Goal: Transaction & Acquisition: Purchase product/service

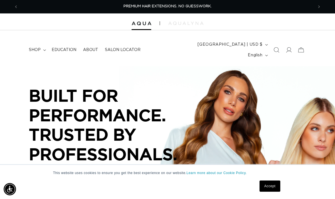
click at [291, 49] on span at bounding box center [288, 50] width 12 height 12
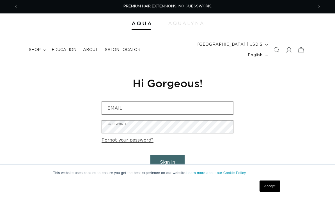
click at [208, 102] on input "Email" at bounding box center [167, 108] width 131 height 13
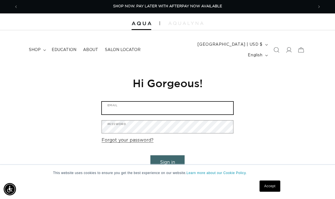
type input "[EMAIL_ADDRESS][DOMAIN_NAME]"
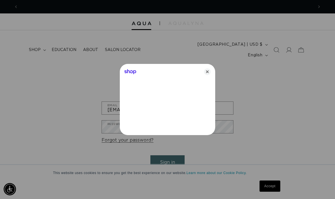
scroll to position [0, 590]
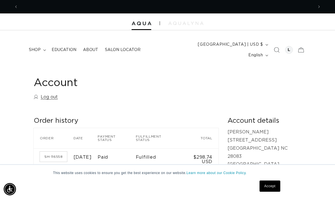
scroll to position [0, 295]
click at [41, 46] on summary "shop" at bounding box center [37, 50] width 23 height 12
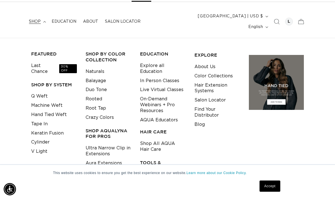
scroll to position [29, 0]
click at [47, 61] on link "Last Chance 30% OFF" at bounding box center [54, 68] width 46 height 15
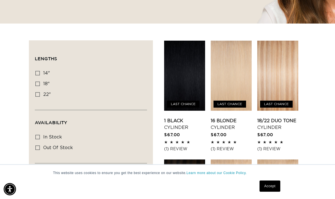
scroll to position [0, 295]
click at [194, 118] on link "1 Black Cylinder" at bounding box center [184, 124] width 41 height 13
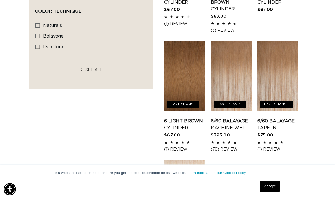
scroll to position [0, 0]
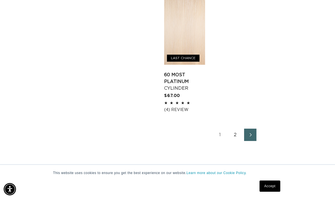
click at [238, 129] on link "2" at bounding box center [235, 135] width 12 height 12
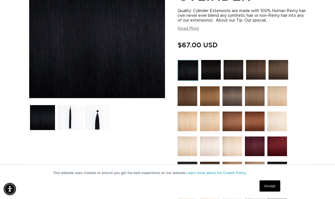
scroll to position [138, 0]
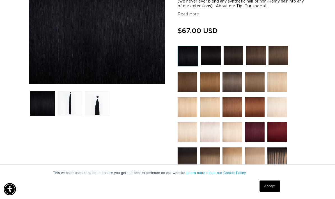
click at [77, 92] on button "Load image 2 in gallery view" at bounding box center [69, 103] width 24 height 24
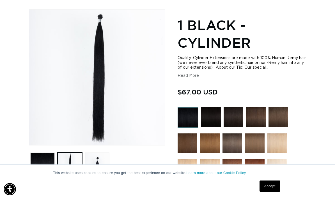
scroll to position [0, 295]
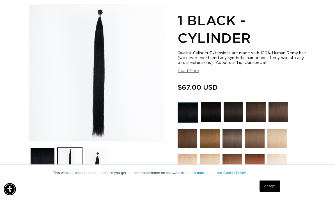
click at [105, 148] on button "Load image 3 in gallery view" at bounding box center [97, 160] width 24 height 24
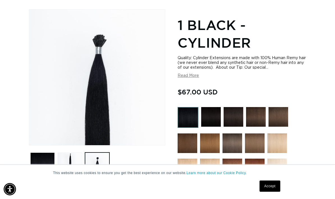
scroll to position [0, 590]
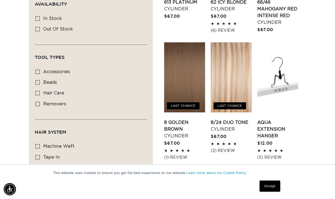
scroll to position [0, 295]
click at [281, 119] on link "AQUA Extension Hanger" at bounding box center [277, 129] width 41 height 20
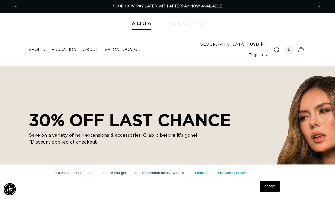
click at [306, 44] on icon at bounding box center [301, 50] width 12 height 12
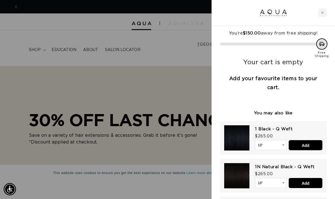
scroll to position [0, 590]
click at [194, 64] on div at bounding box center [167, 99] width 335 height 199
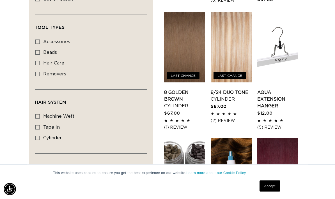
scroll to position [317, 0]
click at [286, 89] on link "AQUA Extension Hanger" at bounding box center [277, 99] width 41 height 20
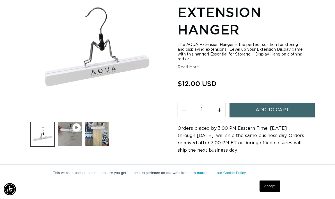
click at [285, 105] on span "Add to cart" at bounding box center [272, 110] width 33 height 14
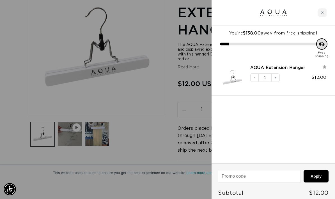
click at [167, 126] on div at bounding box center [167, 99] width 335 height 199
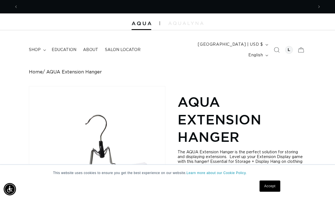
scroll to position [0, 295]
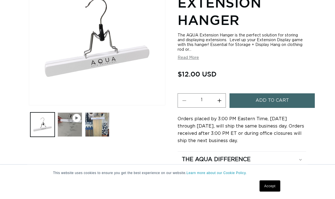
scroll to position [117, 0]
click at [293, 96] on button "Add to cart" at bounding box center [271, 100] width 85 height 14
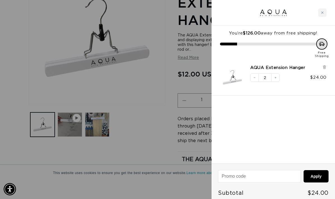
scroll to position [0, 295]
click at [256, 76] on button "Decrease quantity" at bounding box center [254, 77] width 8 height 8
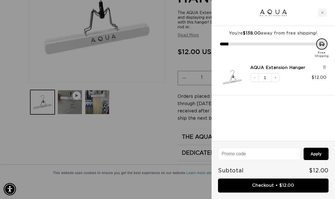
scroll to position [0, 590]
click at [252, 73] on button "Decrease quantity" at bounding box center [254, 77] width 8 height 8
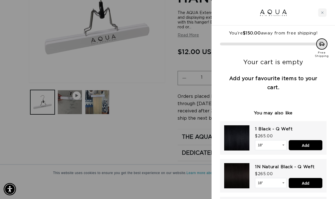
scroll to position [0, 0]
click at [165, 76] on div at bounding box center [167, 99] width 335 height 199
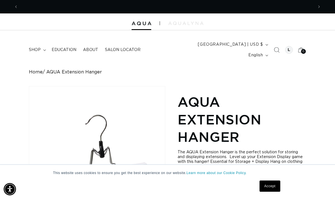
scroll to position [0, 295]
click at [37, 44] on summary "shop" at bounding box center [37, 50] width 23 height 12
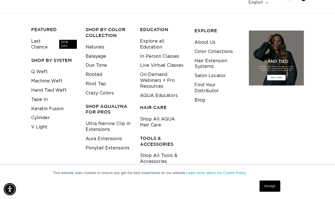
scroll to position [0, 590]
click at [123, 119] on link "Ultra Narrow Clip in Extensions" at bounding box center [109, 126] width 46 height 15
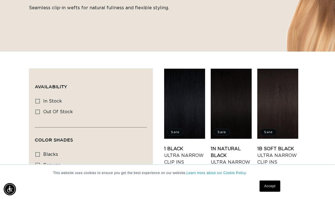
scroll to position [0, 590]
click at [233, 146] on link "1N Natural Black Ultra Narrow Clip Ins" at bounding box center [231, 159] width 41 height 27
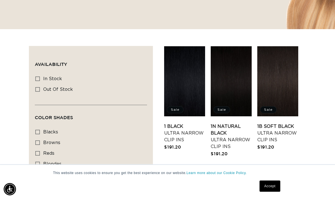
scroll to position [0, 0]
click at [236, 123] on link "1N Natural Black Ultra Narrow Clip Ins" at bounding box center [231, 136] width 41 height 27
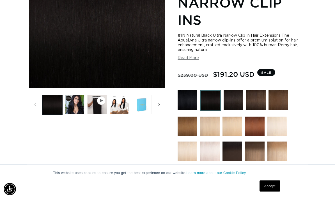
scroll to position [134, 0]
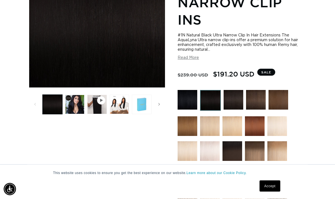
click at [212, 90] on img at bounding box center [210, 100] width 21 height 21
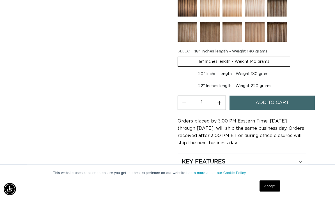
scroll to position [330, 0]
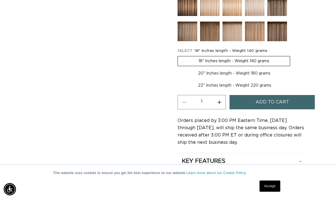
click at [254, 81] on label "22" Inches length - Weight 220 grams Variant sold out or unavailable" at bounding box center [235, 86] width 114 height 10
click at [294, 68] on input "22" Inches length - Weight 220 grams Variant sold out or unavailable" at bounding box center [294, 68] width 0 height 0
radio input "true"
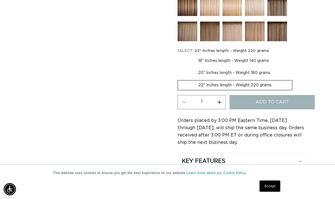
scroll to position [0, 590]
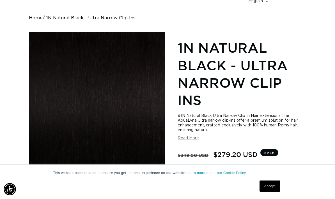
scroll to position [0, 295]
click at [76, 175] on button "Load image 2 in gallery view" at bounding box center [74, 184] width 19 height 19
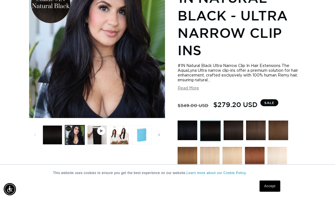
scroll to position [104, 0]
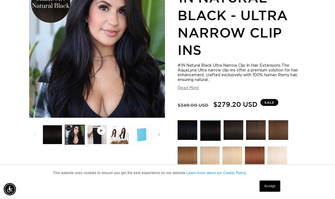
click at [239, 120] on img at bounding box center [234, 130] width 20 height 20
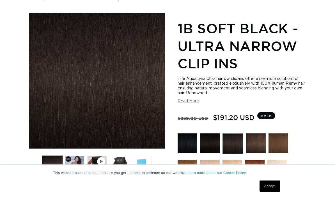
scroll to position [74, 0]
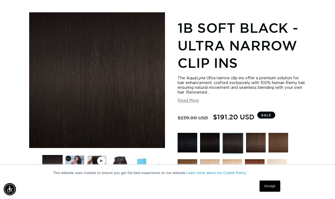
click at [80, 156] on button "Load image 2 in gallery view" at bounding box center [74, 164] width 19 height 19
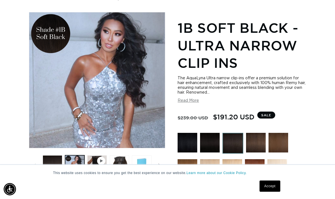
scroll to position [0, 590]
click at [211, 136] on img at bounding box center [210, 143] width 20 height 20
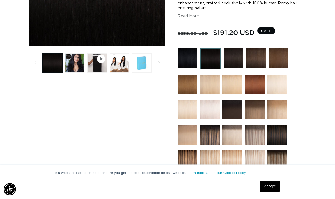
scroll to position [0, 295]
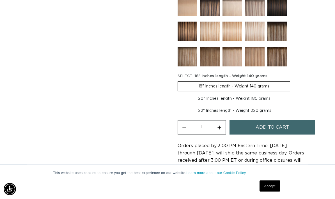
click at [260, 106] on label "22" Inches length - Weight 220 grams Variant sold out or unavailable" at bounding box center [235, 111] width 114 height 10
click at [294, 93] on input "22" Inches length - Weight 220 grams Variant sold out or unavailable" at bounding box center [294, 93] width 0 height 0
radio input "true"
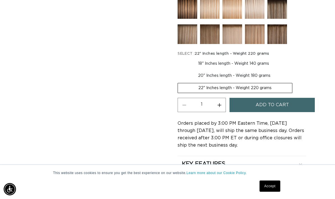
scroll to position [0, 590]
click at [285, 26] on img at bounding box center [277, 34] width 20 height 20
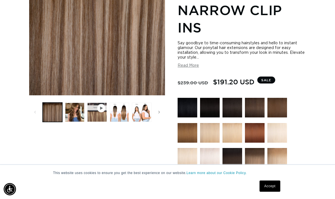
scroll to position [125, 0]
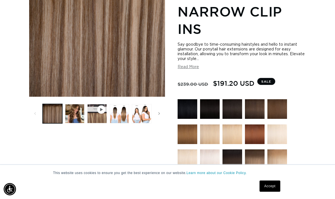
click at [190, 100] on img at bounding box center [188, 109] width 20 height 20
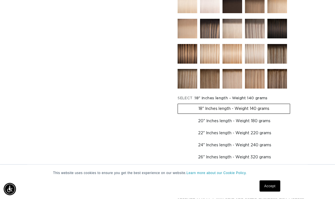
scroll to position [265, 0]
click at [245, 141] on label "24" Inches length - Weight 240 grams Variant sold out or unavailable" at bounding box center [235, 146] width 114 height 10
click at [294, 128] on input "24" Inches length - Weight 240 grams Variant sold out or unavailable" at bounding box center [294, 127] width 0 height 0
radio input "true"
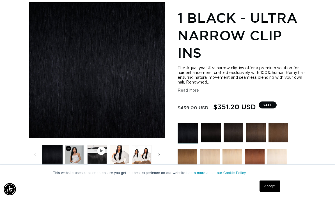
scroll to position [0, 295]
click at [70, 145] on button "Load image 2 in gallery view" at bounding box center [74, 154] width 19 height 19
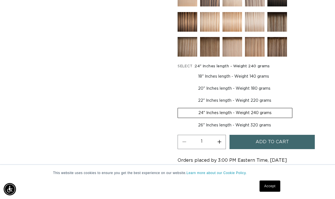
click at [253, 121] on label "26" Inches length - Weight 320 grams Variant sold out or unavailable" at bounding box center [235, 126] width 114 height 10
click at [295, 107] on input "26" Inches length - Weight 320 grams Variant sold out or unavailable" at bounding box center [295, 107] width 0 height 0
radio input "true"
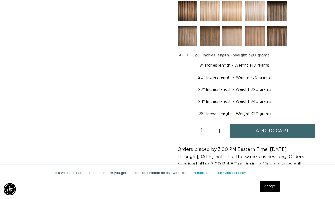
click at [249, 85] on label "22" Inches length - Weight 220 grams Variant sold out or unavailable" at bounding box center [235, 90] width 114 height 10
click at [294, 72] on input "22" Inches length - Weight 220 grams Variant sold out or unavailable" at bounding box center [294, 72] width 0 height 0
radio input "true"
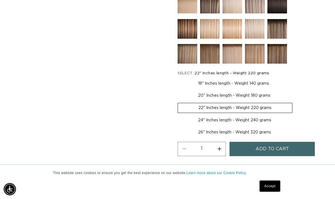
click at [255, 91] on label "20" Inches length - Weight 180 grams Variant sold out or unavailable" at bounding box center [234, 96] width 113 height 10
click at [292, 78] on input "20" Inches length - Weight 180 grams Variant sold out or unavailable" at bounding box center [292, 78] width 0 height 0
radio input "true"
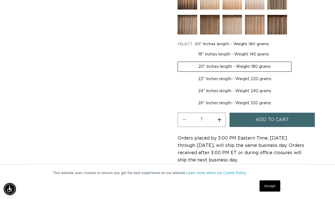
click at [258, 87] on label "24" Inches length - Weight 240 grams Variant sold out or unavailable" at bounding box center [235, 92] width 114 height 10
click at [294, 74] on input "24" Inches length - Weight 240 grams Variant sold out or unavailable" at bounding box center [294, 73] width 0 height 0
radio input "true"
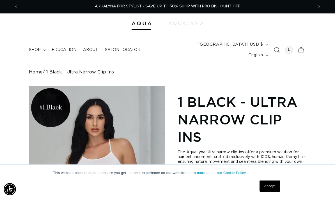
click at [142, 16] on div at bounding box center [167, 21] width 335 height 17
click at [143, 18] on div at bounding box center [167, 21] width 335 height 17
click at [252, 5] on div "PREMIUM HAIR EXTENSIONS. NO GUESSWORK." at bounding box center [167, 6] width 291 height 13
click at [322, 5] on button "Next announcement" at bounding box center [319, 6] width 12 height 11
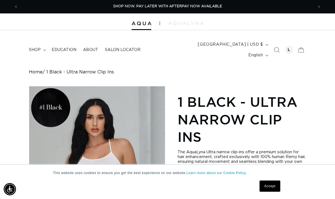
click at [317, 6] on span "Next announcement" at bounding box center [319, 7] width 6 height 6
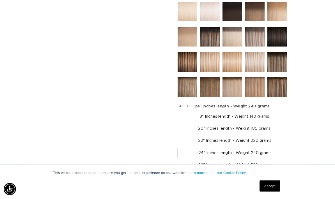
scroll to position [257, 0]
click at [267, 136] on label "22" Inches length - Weight 220 grams Variant sold out or unavailable" at bounding box center [235, 141] width 114 height 10
click at [294, 123] on input "22" Inches length - Weight 220 grams Variant sold out or unavailable" at bounding box center [294, 123] width 0 height 0
radio input "true"
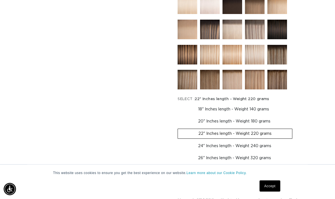
scroll to position [266, 0]
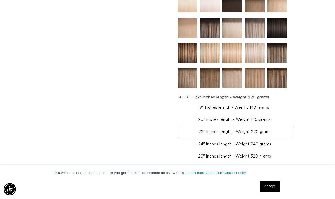
click at [257, 140] on label "24" Inches length - Weight 240 grams Variant sold out or unavailable" at bounding box center [235, 145] width 114 height 10
click at [295, 126] on input "24" Inches length - Weight 240 grams Variant sold out or unavailable" at bounding box center [295, 126] width 0 height 0
radio input "true"
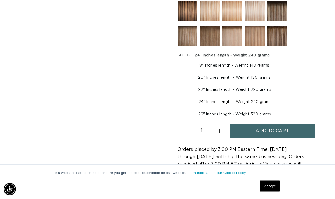
scroll to position [308, 0]
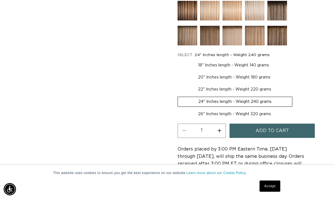
click at [265, 109] on label "26" Inches length - Weight 320 grams Variant sold out or unavailable" at bounding box center [235, 114] width 114 height 10
click at [295, 96] on input "26" Inches length - Weight 320 grams Variant sold out or unavailable" at bounding box center [295, 96] width 0 height 0
radio input "true"
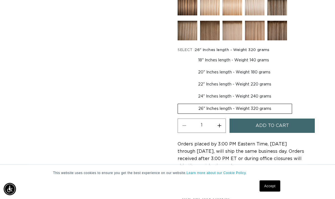
scroll to position [314, 0]
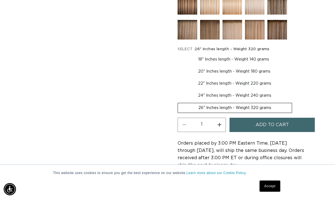
click at [267, 91] on label "24" Inches length - Weight 240 grams Variant sold out or unavailable" at bounding box center [235, 96] width 114 height 10
click at [294, 78] on input "24" Inches length - Weight 240 grams Variant sold out or unavailable" at bounding box center [294, 78] width 0 height 0
radio input "true"
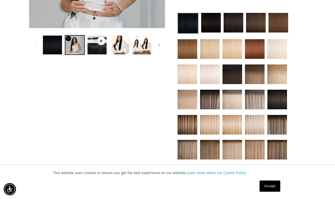
scroll to position [194, 0]
click at [279, 91] on img at bounding box center [277, 100] width 20 height 20
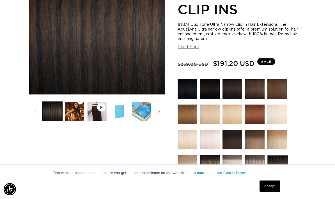
click at [78, 102] on button "Load image 2 in gallery view" at bounding box center [74, 111] width 19 height 19
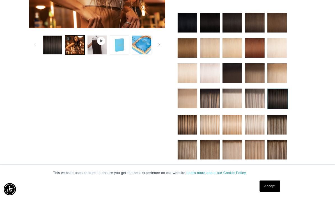
scroll to position [193, 0]
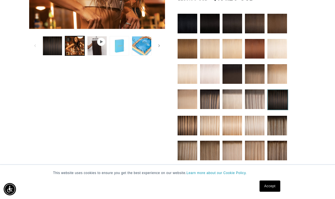
click at [238, 67] on img at bounding box center [232, 74] width 20 height 20
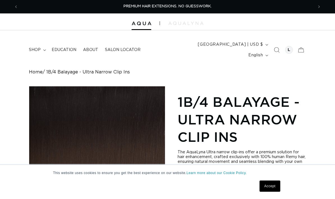
scroll to position [24, 0]
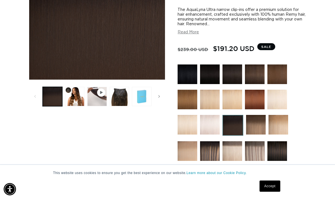
click at [74, 91] on button "Load image 2 in gallery view" at bounding box center [74, 96] width 19 height 19
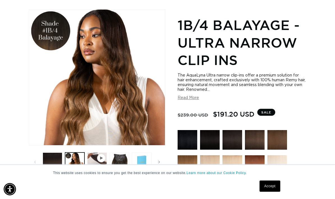
scroll to position [0, 590]
click at [119, 153] on button "Load image 3 in gallery view" at bounding box center [119, 162] width 19 height 19
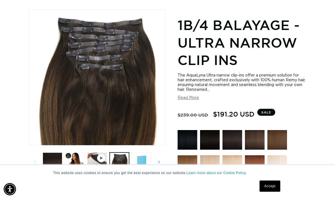
scroll to position [0, 0]
click at [97, 153] on button "Play video 1 in gallery view" at bounding box center [96, 162] width 19 height 19
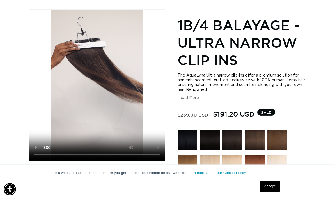
scroll to position [0, 295]
click at [152, 40] on video "1B/4 Balayage - Ultra Narrow Clip Ins" at bounding box center [96, 85] width 135 height 151
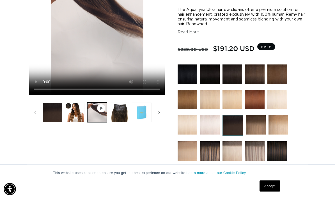
scroll to position [0, 590]
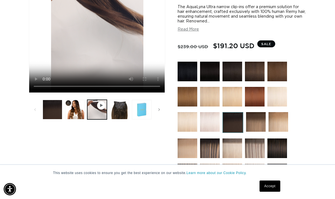
click at [93, 16] on video "1B/4 Balayage - Ultra Narrow Clip Ins" at bounding box center [96, 16] width 135 height 151
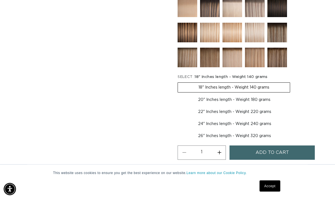
scroll to position [286, 0]
click at [252, 119] on label "24" Inches length - Weight 240 grams Variant sold out or unavailable" at bounding box center [235, 124] width 114 height 10
click at [294, 106] on input "24" Inches length - Weight 240 grams Variant sold out or unavailable" at bounding box center [294, 106] width 0 height 0
radio input "true"
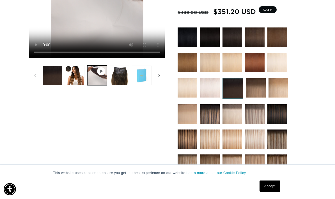
scroll to position [179, 0]
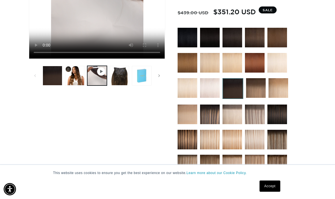
click at [210, 28] on img at bounding box center [210, 38] width 20 height 20
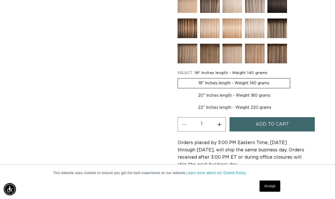
scroll to position [0, 295]
click at [239, 103] on label "22" Inches length - Weight 220 grams Variant sold out or unavailable" at bounding box center [235, 108] width 114 height 10
click at [294, 90] on input "22" Inches length - Weight 220 grams Variant sold out or unavailable" at bounding box center [294, 90] width 0 height 0
radio input "true"
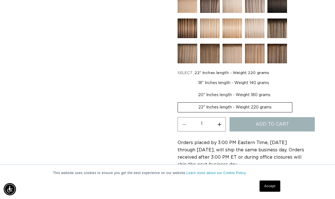
scroll to position [330, 0]
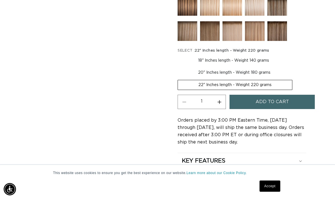
click at [277, 98] on span "Add to cart" at bounding box center [272, 102] width 33 height 14
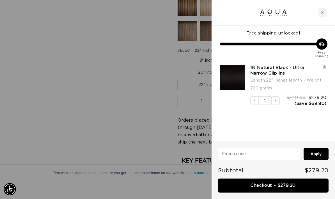
scroll to position [0, 0]
click at [326, 8] on div at bounding box center [272, 13] width 123 height 26
click at [325, 11] on div "Close cart" at bounding box center [322, 12] width 8 height 8
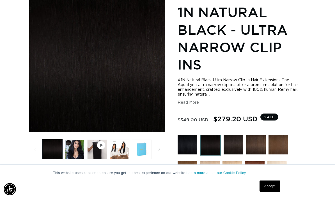
scroll to position [0, 590]
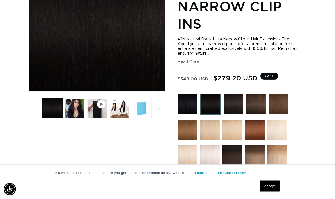
click at [238, 94] on img at bounding box center [234, 104] width 20 height 20
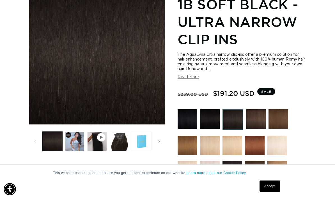
scroll to position [0, 590]
click at [76, 132] on button "Load image 2 in gallery view" at bounding box center [74, 141] width 19 height 19
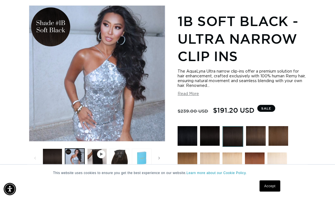
scroll to position [77, 0]
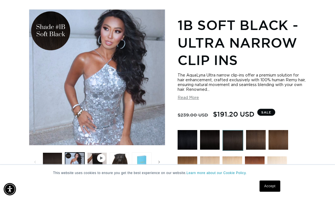
click at [105, 153] on button "Play video 1 in gallery view" at bounding box center [96, 162] width 19 height 19
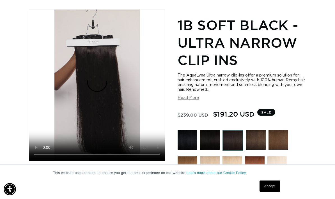
scroll to position [0, 0]
click at [159, 68] on video "1B Soft Black - Ultra Narrow Clip Ins" at bounding box center [96, 85] width 135 height 151
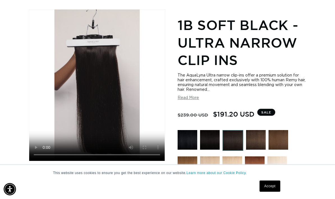
click at [182, 130] on img at bounding box center [188, 140] width 20 height 20
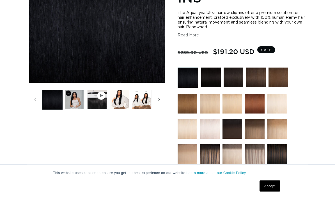
scroll to position [139, 0]
click at [73, 90] on button "Load image 2 in gallery view" at bounding box center [74, 99] width 19 height 19
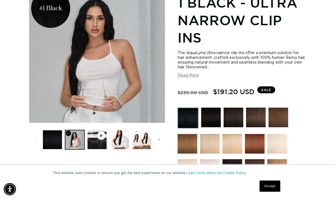
scroll to position [0, 295]
click at [103, 133] on span "Gallery Viewer" at bounding box center [101, 136] width 6 height 6
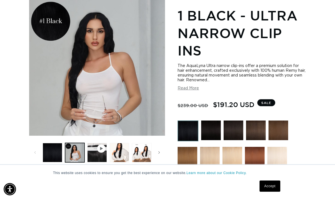
scroll to position [0, 0]
click at [115, 144] on button "Load image 3 in gallery view" at bounding box center [119, 152] width 19 height 19
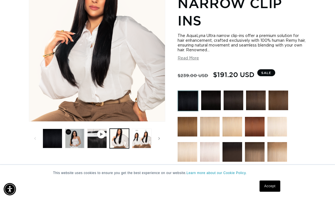
scroll to position [121, 0]
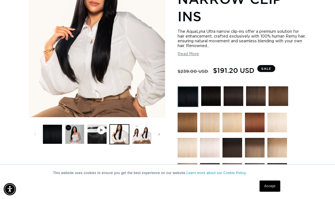
click at [96, 144] on button "Play video 1 in gallery view" at bounding box center [96, 134] width 19 height 19
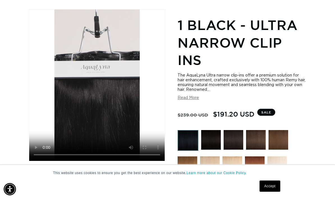
scroll to position [67, 0]
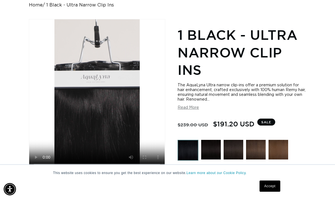
click at [42, 91] on video "1 Black - Ultra Narrow Clip Ins" at bounding box center [96, 94] width 135 height 151
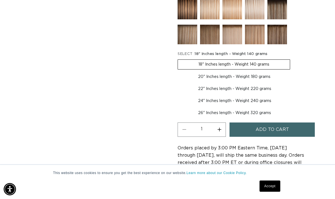
scroll to position [299, 0]
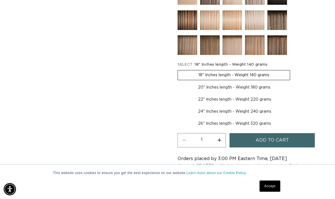
click at [256, 107] on label "24" Inches length - Weight 240 grams Variant sold out or unavailable" at bounding box center [235, 112] width 114 height 10
click at [294, 94] on input "24" Inches length - Weight 240 grams Variant sold out or unavailable" at bounding box center [294, 94] width 0 height 0
radio input "true"
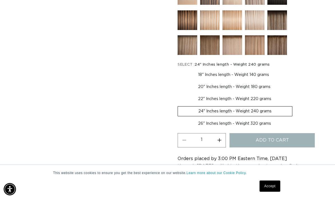
scroll to position [0, 295]
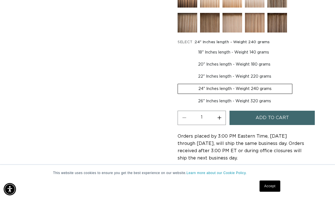
click at [293, 111] on button "Add to cart" at bounding box center [271, 118] width 85 height 14
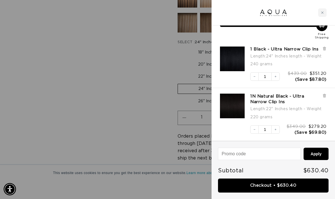
scroll to position [0, 295]
click at [326, 95] on icon at bounding box center [324, 96] width 4 height 4
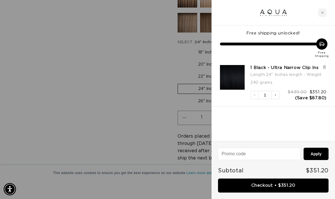
scroll to position [0, 590]
click at [142, 79] on div at bounding box center [167, 99] width 335 height 199
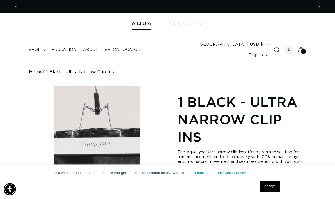
scroll to position [0, 0]
click at [142, 20] on div at bounding box center [167, 21] width 335 height 17
click at [150, 24] on img at bounding box center [142, 24] width 20 height 4
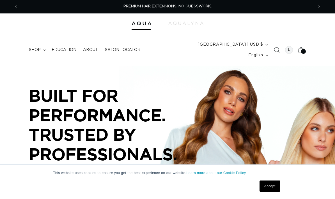
click at [192, 23] on img at bounding box center [185, 23] width 35 height 3
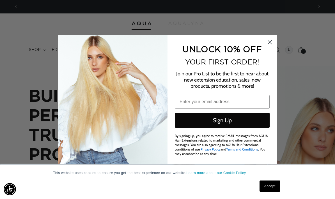
scroll to position [0, 590]
click at [272, 39] on circle "Close dialog" at bounding box center [269, 41] width 9 height 9
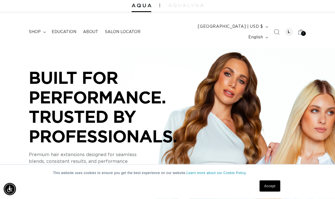
scroll to position [0, 0]
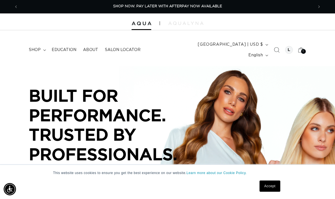
click at [302, 49] on div "1 1" at bounding box center [303, 51] width 5 height 5
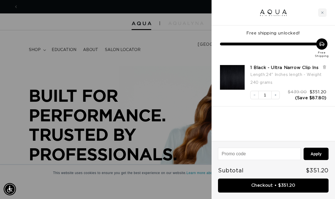
scroll to position [0, 590]
click at [295, 184] on link "Checkout • $351.20" at bounding box center [273, 186] width 111 height 14
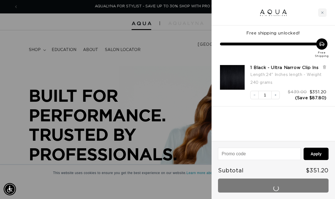
scroll to position [0, 0]
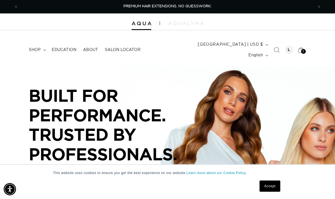
click at [304, 44] on icon at bounding box center [301, 50] width 12 height 12
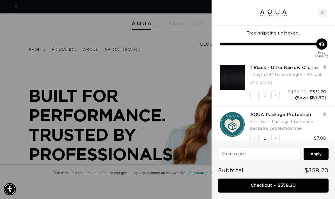
scroll to position [0, 295]
click at [328, 65] on div "1 Black - Ultra Narrow Clip Ins Length : 24" Inches length - Weight 240 grams D…" at bounding box center [272, 82] width 123 height 47
click at [327, 64] on div "1 Black - Ultra Narrow Clip Ins Length : 24" Inches length - Weight 240 grams D…" at bounding box center [272, 82] width 123 height 47
click at [325, 66] on icon at bounding box center [324, 67] width 2 height 3
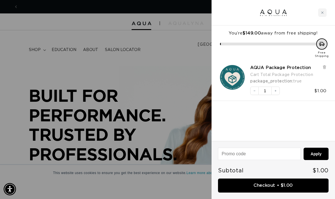
scroll to position [0, 295]
click at [169, 49] on div at bounding box center [167, 99] width 335 height 199
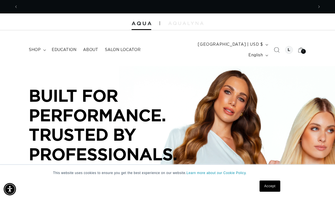
scroll to position [0, 590]
click at [42, 44] on summary "shop" at bounding box center [37, 50] width 23 height 12
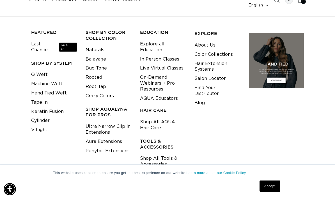
scroll to position [0, 0]
click at [122, 122] on link "Ultra Narrow Clip in Extensions" at bounding box center [109, 129] width 46 height 15
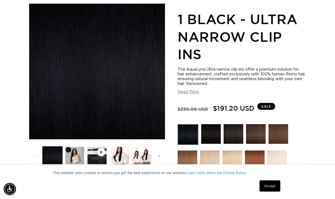
scroll to position [83, 0]
click at [213, 124] on img at bounding box center [211, 134] width 20 height 20
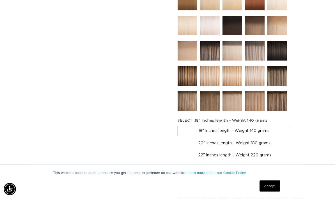
scroll to position [260, 0]
click at [261, 139] on label "20" Inches length - Weight 180 grams Variant sold out or unavailable" at bounding box center [234, 144] width 113 height 10
click at [293, 125] on input "20" Inches length - Weight 180 grams Variant sold out or unavailable" at bounding box center [293, 125] width 0 height 0
radio input "true"
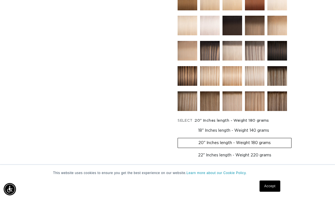
scroll to position [0, 590]
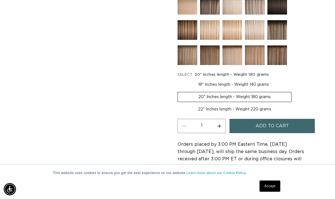
click at [196, 105] on label "22" Inches length - Weight 220 grams Variant sold out or unavailable" at bounding box center [235, 110] width 114 height 10
click at [294, 91] on input "22" Inches length - Weight 220 grams Variant sold out or unavailable" at bounding box center [294, 91] width 0 height 0
radio input "true"
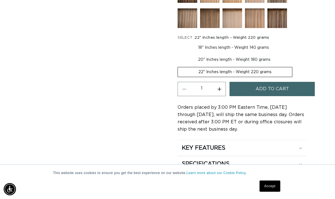
scroll to position [0, 295]
click at [267, 55] on label "20" Inches length - Weight 180 grams Variant sold out or unavailable" at bounding box center [234, 60] width 113 height 10
click at [292, 42] on input "20" Inches length - Weight 180 grams Variant sold out or unavailable" at bounding box center [292, 42] width 0 height 0
radio input "true"
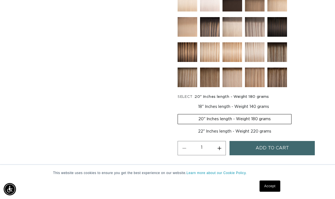
scroll to position [284, 0]
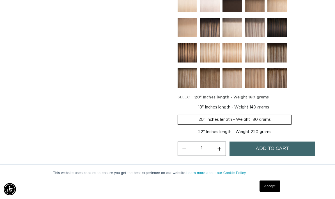
click at [260, 118] on label "20" Inches length - Weight 180 grams Variant sold out or unavailable" at bounding box center [235, 120] width 114 height 10
click at [292, 102] on input "20" Inches length - Weight 180 grams Variant sold out or unavailable" at bounding box center [292, 102] width 0 height 0
click at [263, 127] on label "22" Inches length - Weight 220 grams Variant sold out or unavailable" at bounding box center [235, 132] width 114 height 10
click at [294, 114] on input "22" Inches length - Weight 220 grams Variant sold out or unavailable" at bounding box center [294, 114] width 0 height 0
radio input "true"
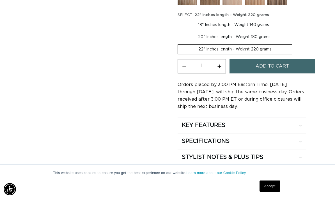
scroll to position [349, 0]
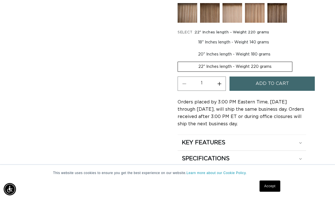
click at [258, 50] on label "20" Inches length - Weight 180 grams Variant sold out or unavailable" at bounding box center [234, 55] width 113 height 10
click at [292, 37] on input "20" Inches length - Weight 180 grams Variant sold out or unavailable" at bounding box center [292, 36] width 0 height 0
radio input "true"
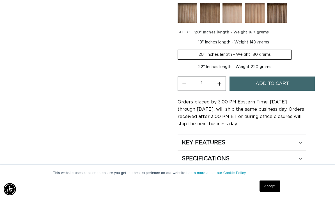
click at [287, 77] on span "Add to cart" at bounding box center [272, 84] width 33 height 14
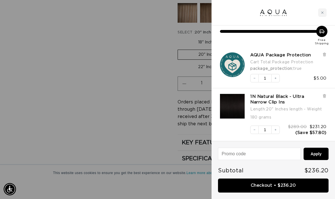
scroll to position [12, 0]
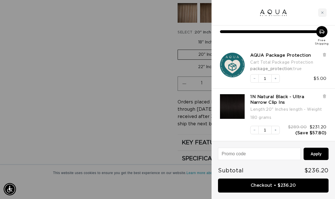
click at [328, 52] on div "AQUA Package Protection Cart Total : Package Protection package_protection : tr…" at bounding box center [272, 68] width 123 height 42
click at [326, 53] on icon at bounding box center [324, 55] width 4 height 4
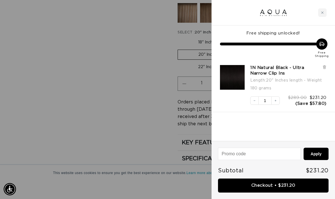
click at [302, 184] on link "Checkout • $231.20" at bounding box center [273, 186] width 111 height 14
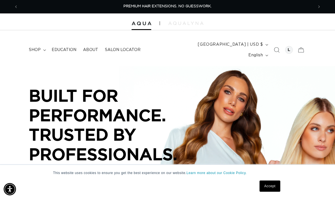
click at [320, 7] on span "Next announcement" at bounding box center [319, 7] width 6 height 6
click at [286, 46] on div at bounding box center [289, 50] width 8 height 8
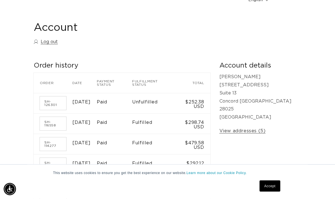
scroll to position [55, 0]
click at [210, 114] on td "$298.74 USD" at bounding box center [192, 124] width 35 height 20
click at [57, 117] on link "SH-116558" at bounding box center [53, 123] width 26 height 13
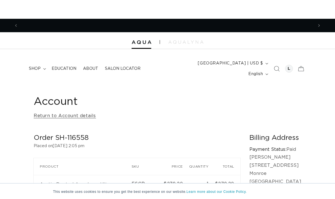
scroll to position [0, 590]
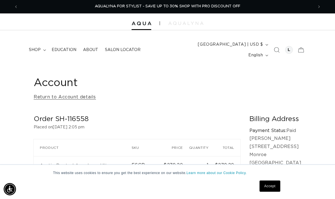
click at [291, 47] on div at bounding box center [289, 50] width 8 height 8
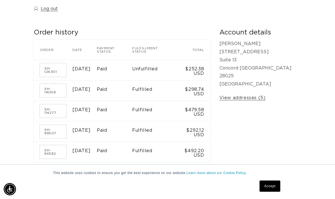
click at [53, 63] on link "SH-126301" at bounding box center [53, 69] width 26 height 13
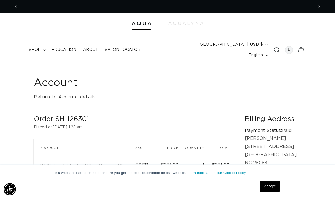
scroll to position [0, 590]
click at [33, 47] on span "shop" at bounding box center [35, 49] width 12 height 5
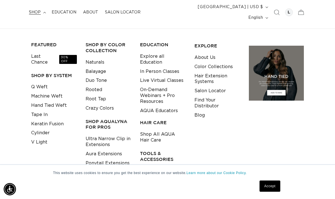
scroll to position [38, 0]
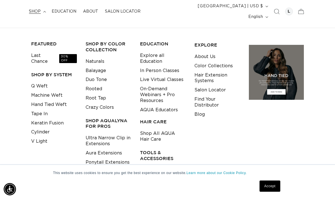
click at [124, 134] on link "Ultra Narrow Clip in Extensions" at bounding box center [109, 141] width 46 height 15
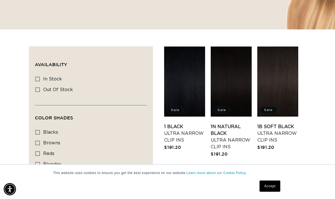
click at [194, 123] on link "1 Black Ultra Narrow Clip Ins" at bounding box center [184, 133] width 41 height 20
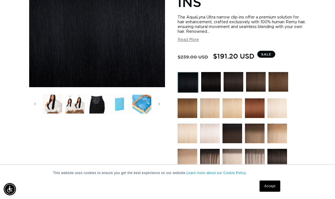
scroll to position [0, 295]
click at [100, 95] on button "Load image 5 in gallery view" at bounding box center [97, 104] width 19 height 19
